Goal: Consume media (video, audio)

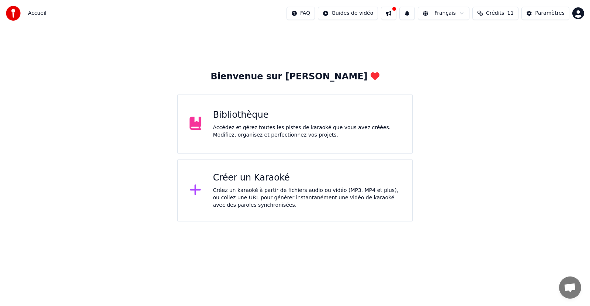
click at [239, 124] on div "Accédez et gérez toutes les pistes de karaoké que vous avez créées. Modifiez, o…" at bounding box center [307, 131] width 188 height 15
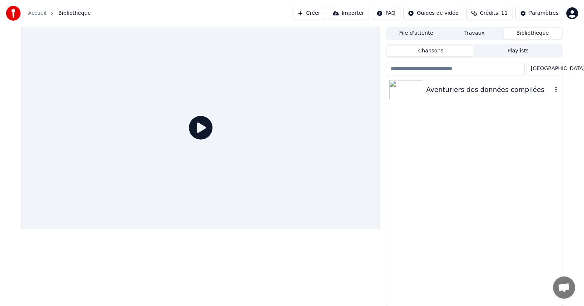
click at [468, 85] on div "Aventuriers des données compilées" at bounding box center [489, 89] width 126 height 10
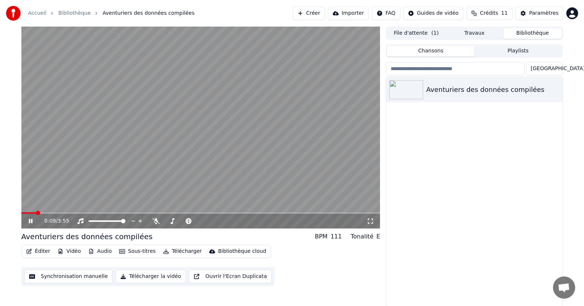
click at [156, 225] on div "0:09 / 3:55" at bounding box center [200, 221] width 359 height 15
click at [156, 221] on icon at bounding box center [155, 221] width 7 height 6
click at [156, 221] on icon at bounding box center [156, 221] width 4 height 6
click at [371, 219] on icon at bounding box center [370, 220] width 5 height 5
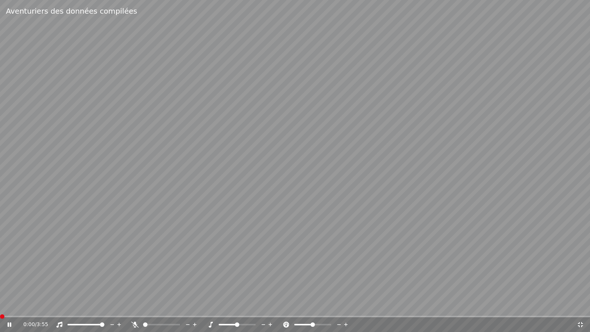
click at [0, 305] on span at bounding box center [0, 316] width 0 height 1
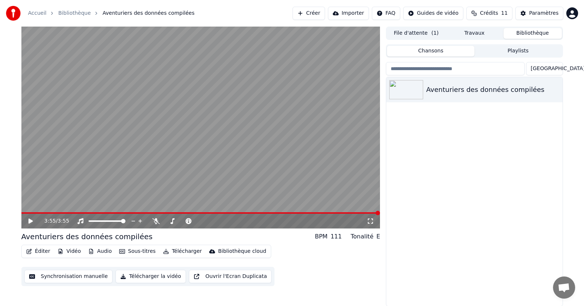
click at [70, 276] on button "Synchronisation manuelle" at bounding box center [68, 276] width 89 height 13
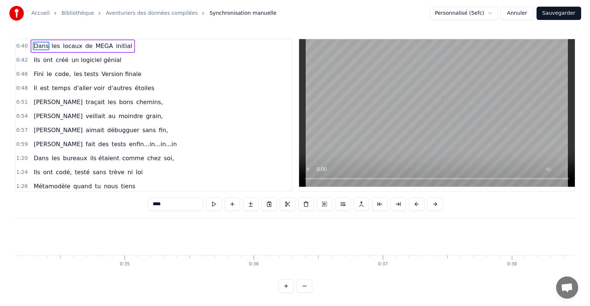
scroll to position [0, 5138]
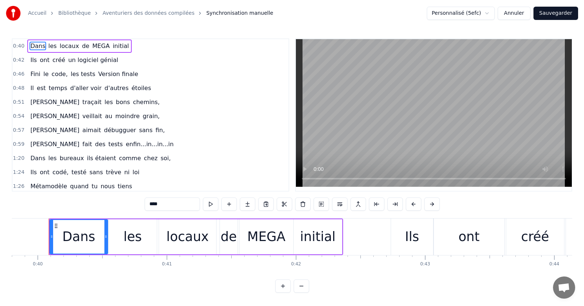
click at [490, 12] on html "Accueil Bibliothèque Aventuriers des données compilées Synchronisation manuelle…" at bounding box center [292, 152] width 584 height 304
click at [226, 72] on html "Accueil Bibliothèque Aventuriers des données compilées Synchronisation manuelle…" at bounding box center [292, 152] width 584 height 304
click at [564, 14] on button "Sauvegarder" at bounding box center [555, 13] width 45 height 13
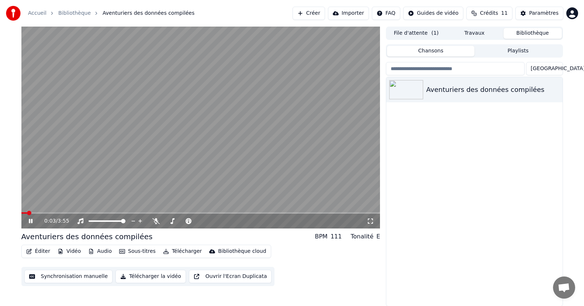
click at [145, 278] on button "Télécharger la vidéo" at bounding box center [150, 276] width 70 height 13
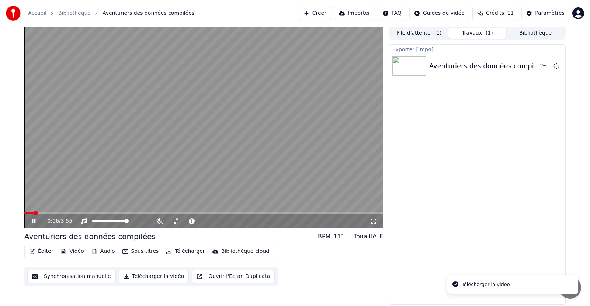
click at [33, 219] on icon at bounding box center [34, 221] width 4 height 4
click at [537, 69] on button "Afficher" at bounding box center [534, 65] width 32 height 13
